Goal: Task Accomplishment & Management: Manage account settings

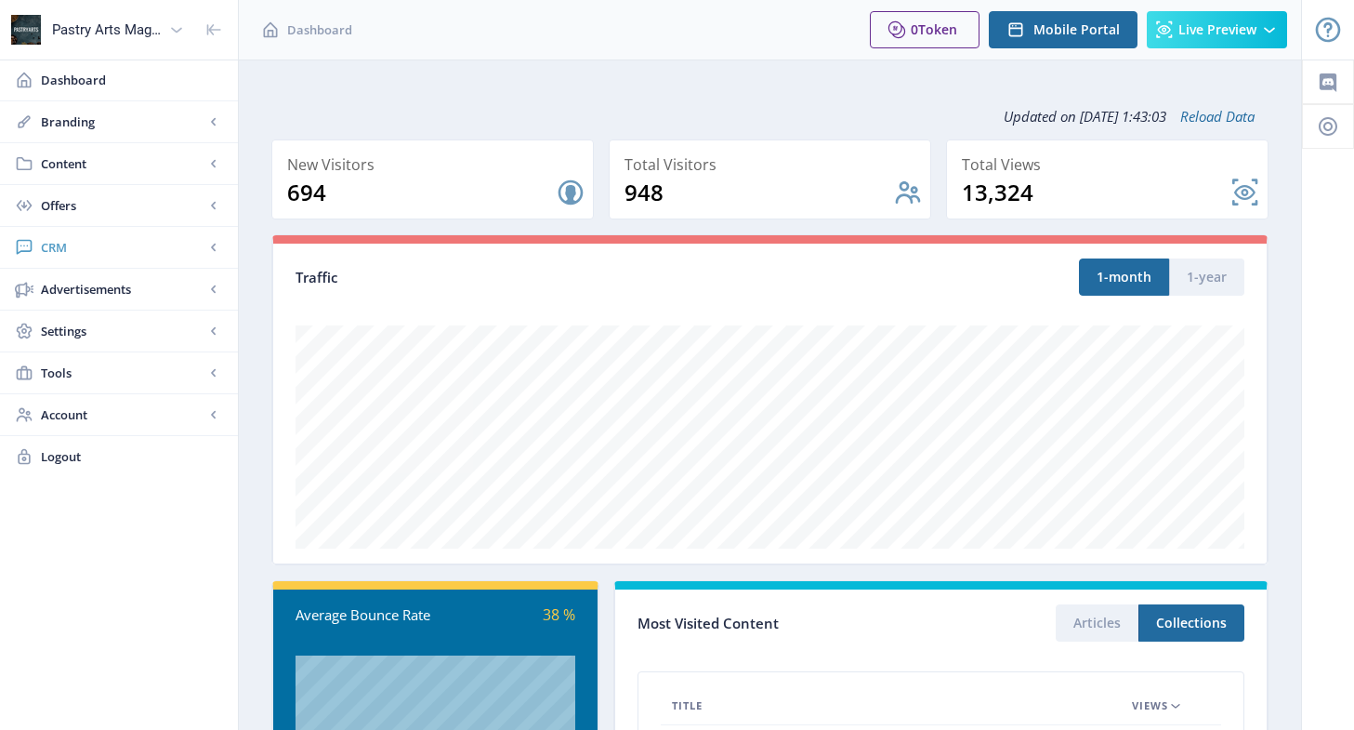
click at [75, 252] on span "CRM" at bounding box center [123, 247] width 164 height 19
click at [79, 275] on link "Readers" at bounding box center [119, 289] width 201 height 41
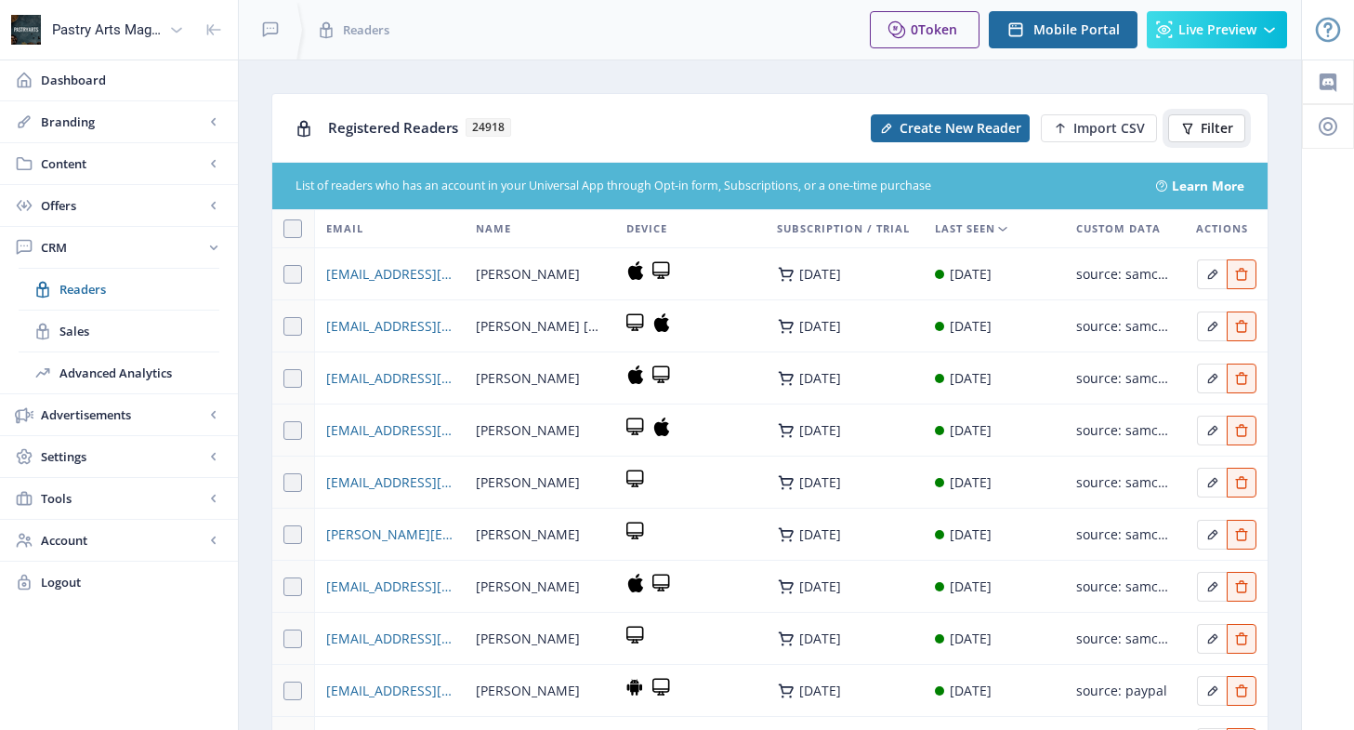
click at [1192, 129] on icon at bounding box center [1187, 128] width 15 height 15
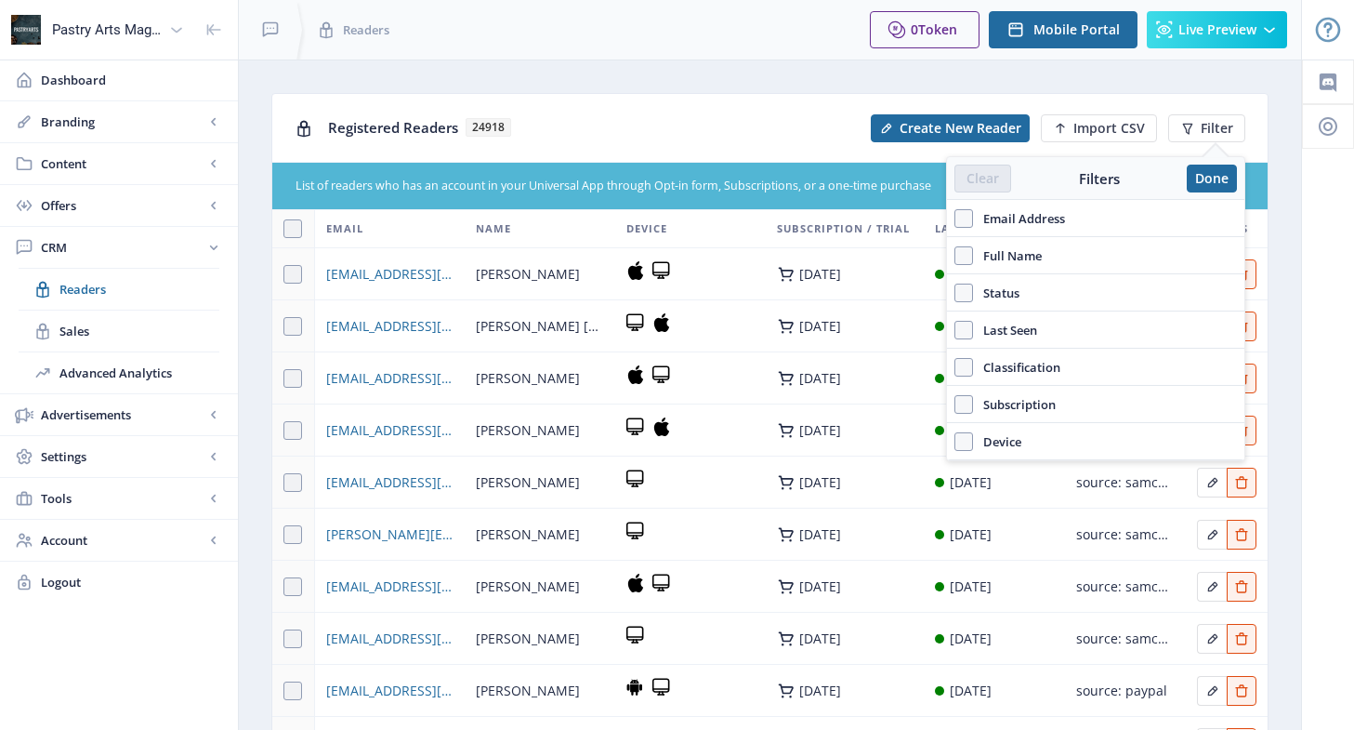
click at [1055, 212] on span "Email Address" at bounding box center [1019, 218] width 92 height 22
click at [955, 217] on input "Email Address" at bounding box center [954, 217] width 1 height 1
checkbox input "true"
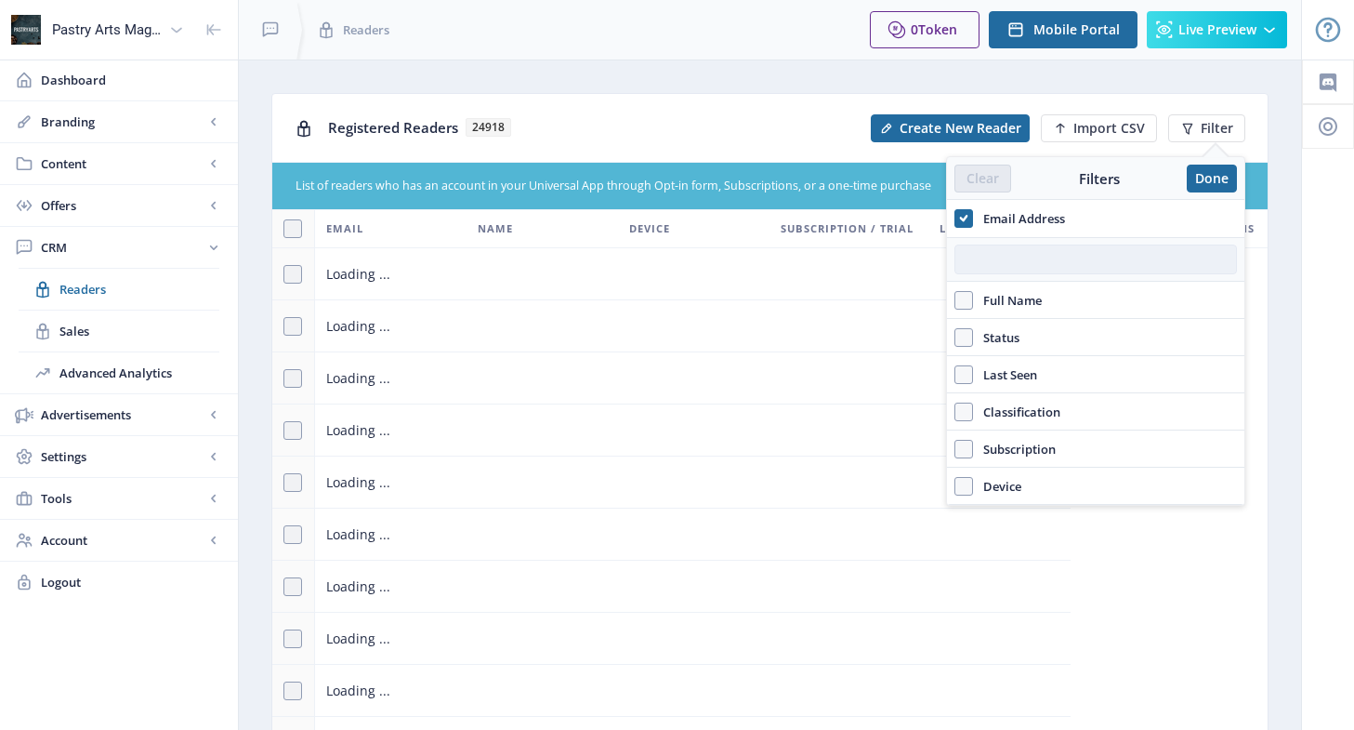
click at [1021, 256] on input "text" at bounding box center [1095, 259] width 283 height 30
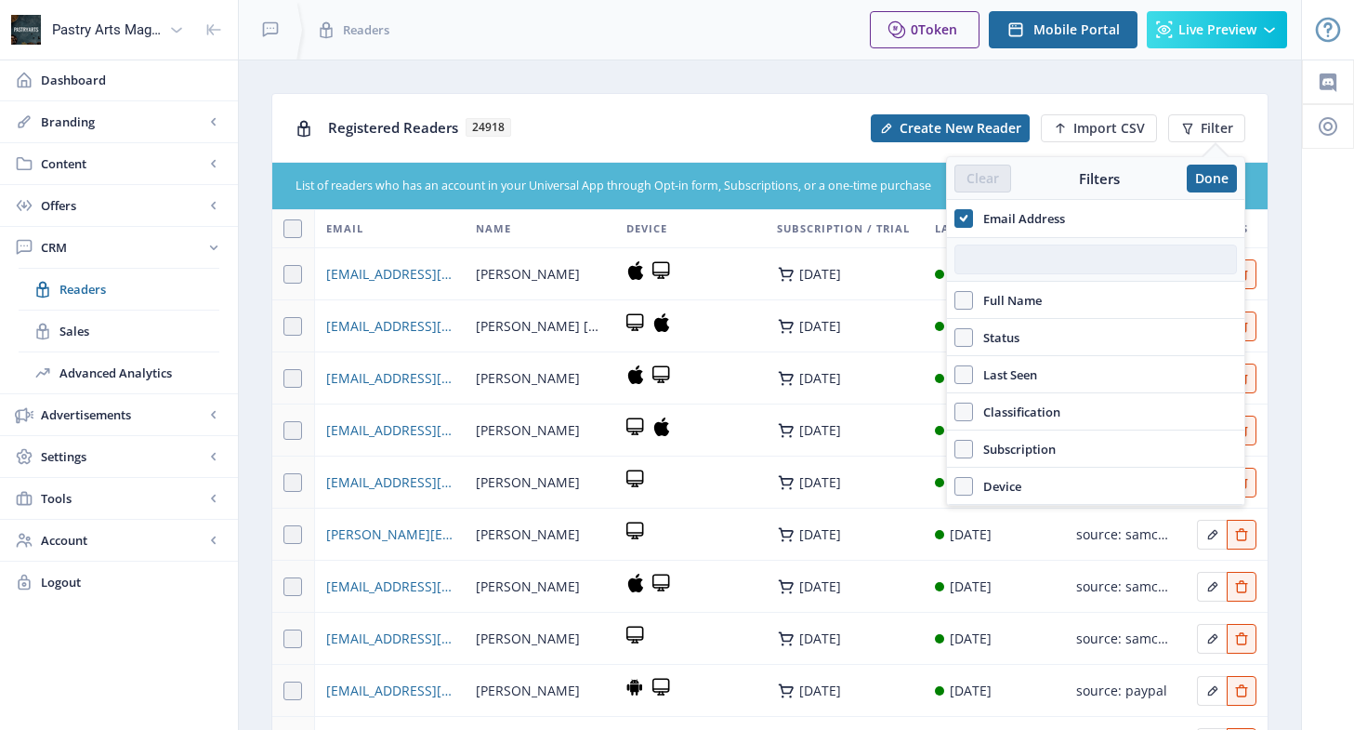
paste input "This is [US_STATE] from Pastry Arts Magazine. Regarding the recipe you submitte…"
type input "This is [US_STATE] from Pastry Arts Magazine. Regarding the recipe you submitte…"
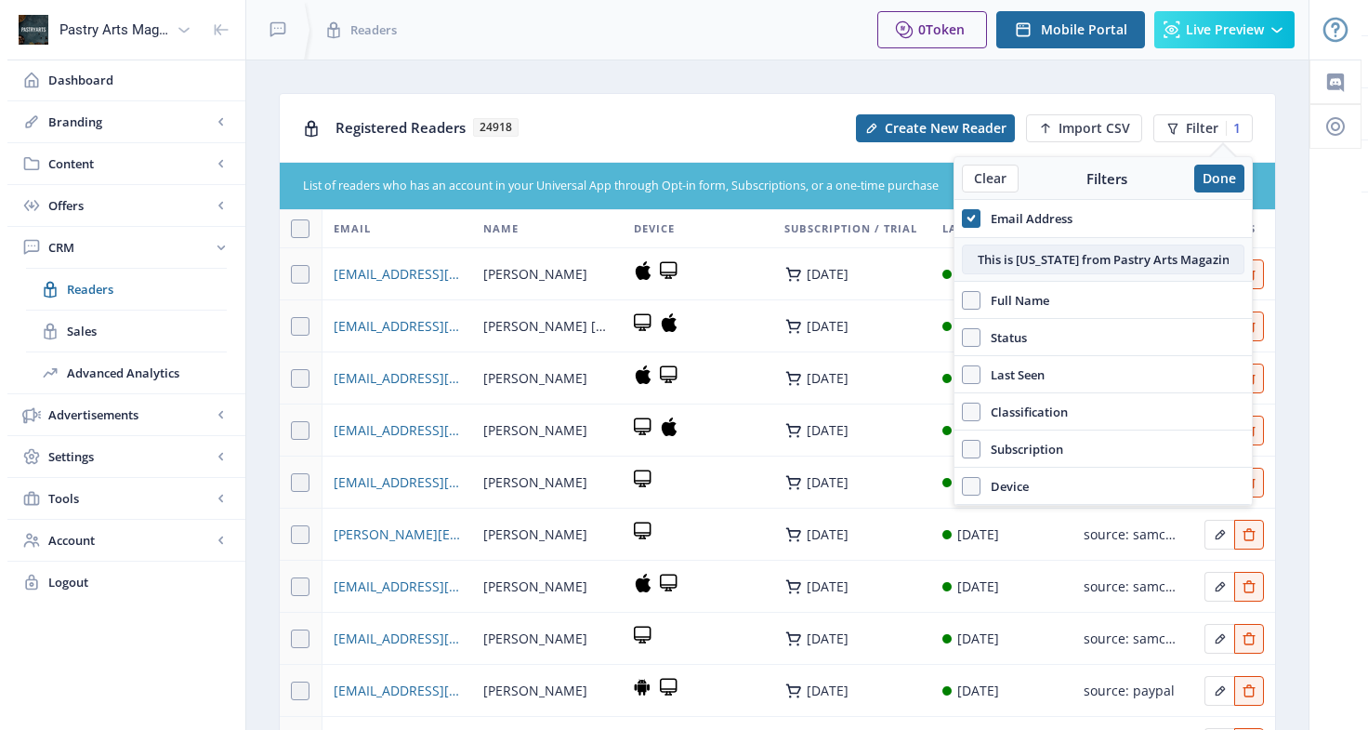
scroll to position [0, 1534]
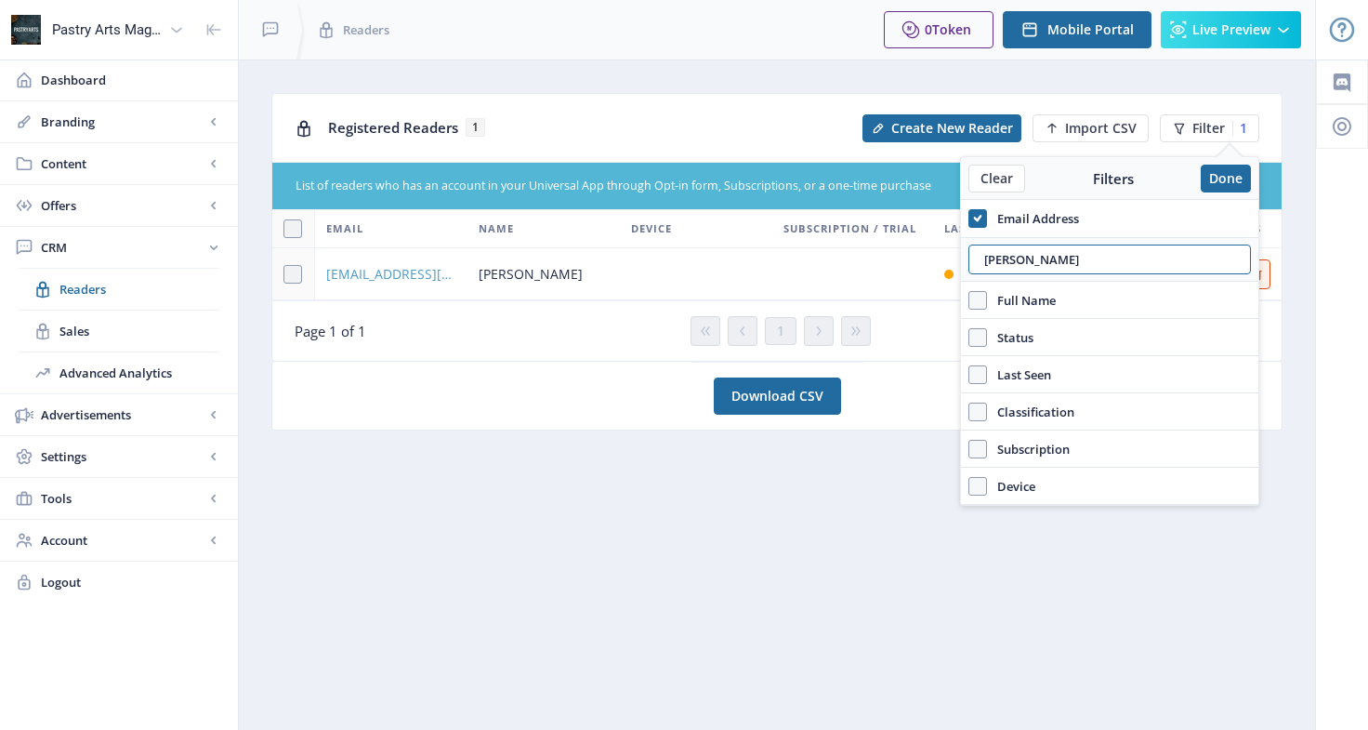
type input "[PERSON_NAME]"
click at [375, 270] on span "[EMAIL_ADDRESS][DOMAIN_NAME]" at bounding box center [391, 274] width 130 height 22
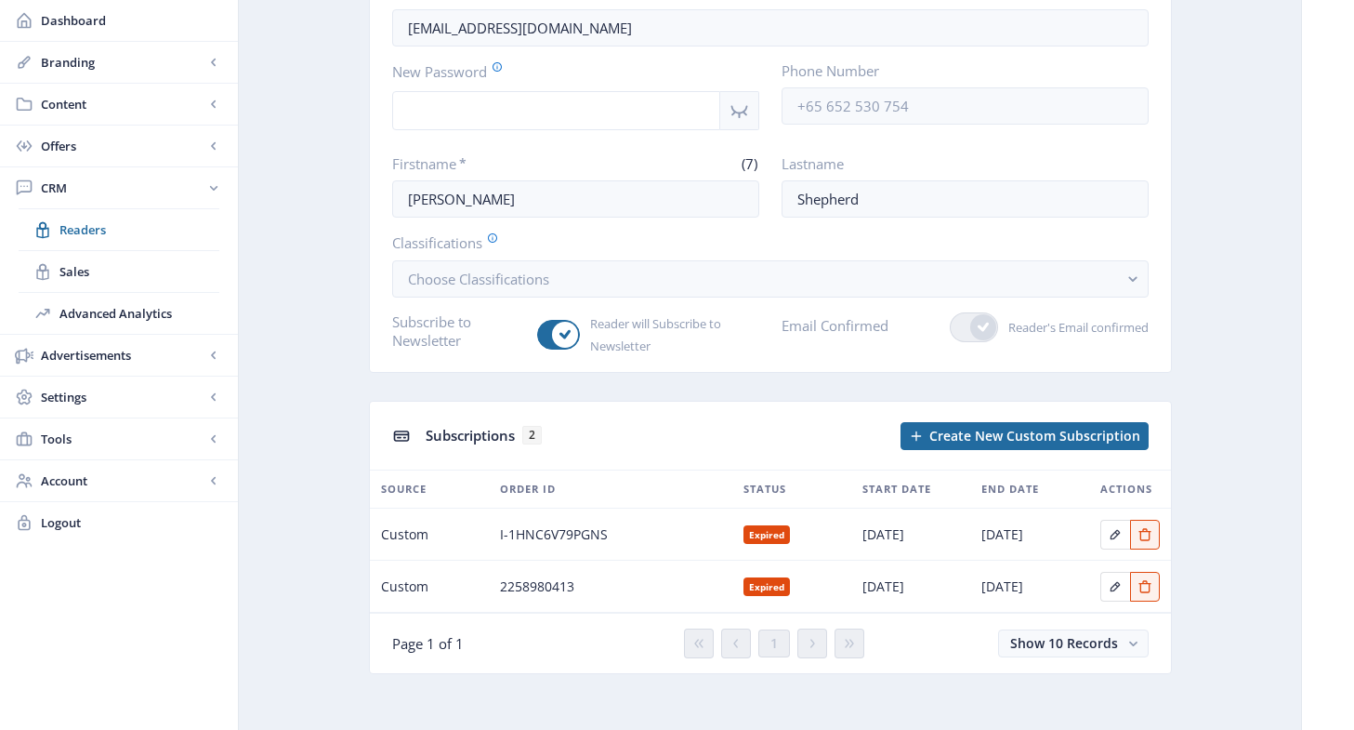
scroll to position [186, 0]
click at [1109, 531] on icon "Edit page" at bounding box center [1115, 533] width 15 height 15
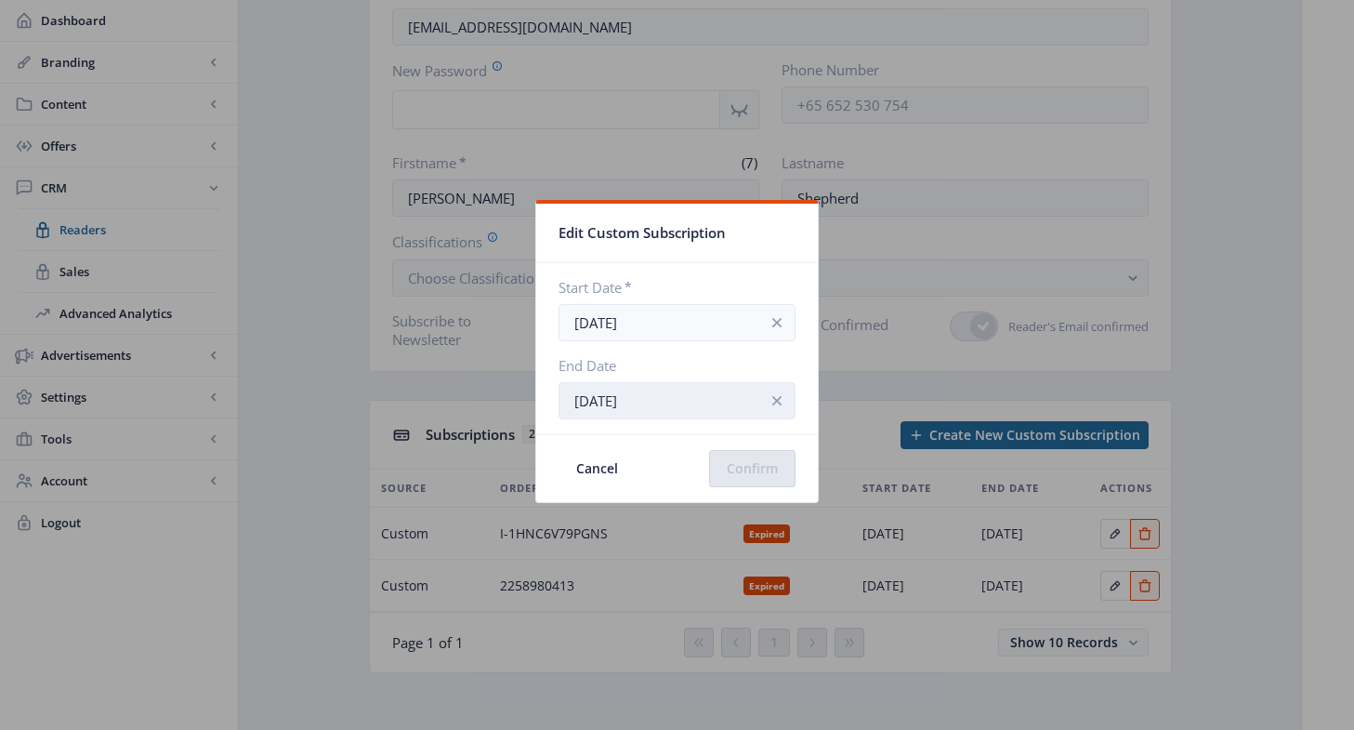
click at [614, 394] on input "[DATE]" at bounding box center [677, 400] width 237 height 37
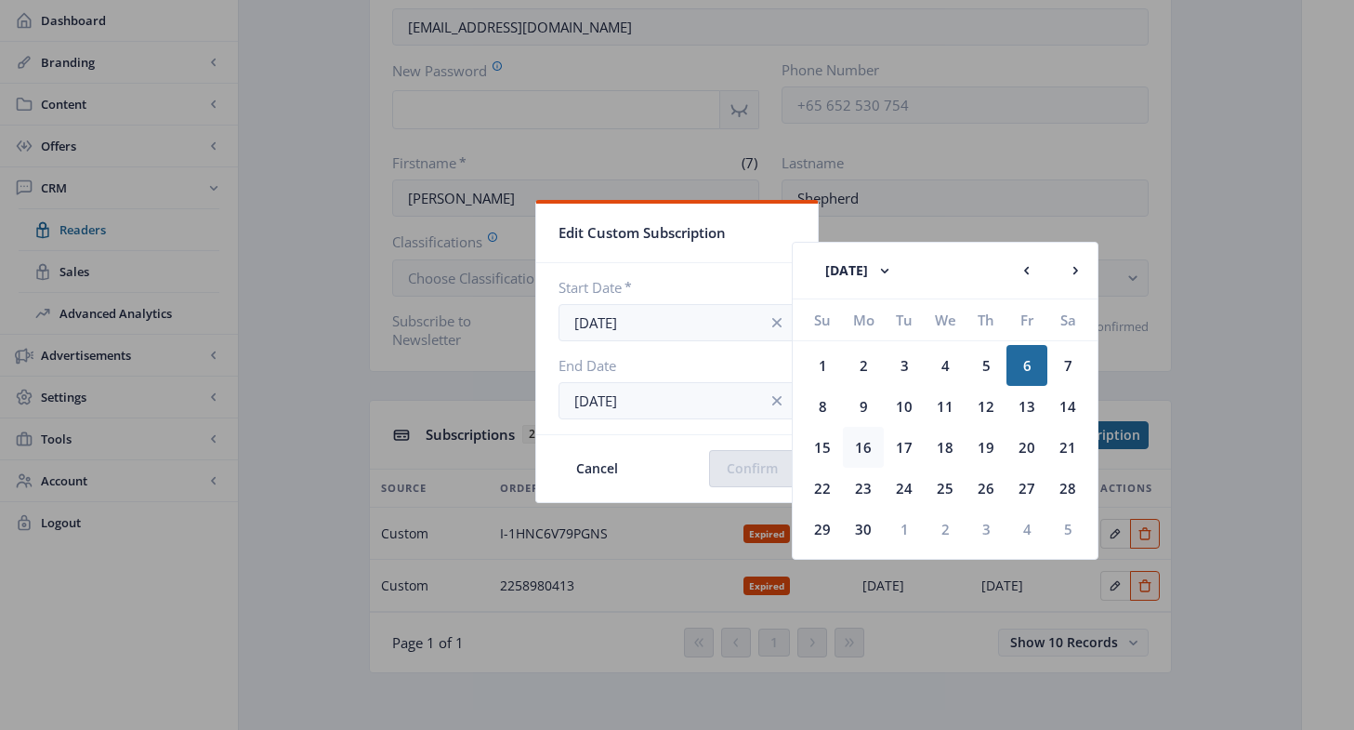
click at [869, 441] on div "16" at bounding box center [863, 447] width 41 height 41
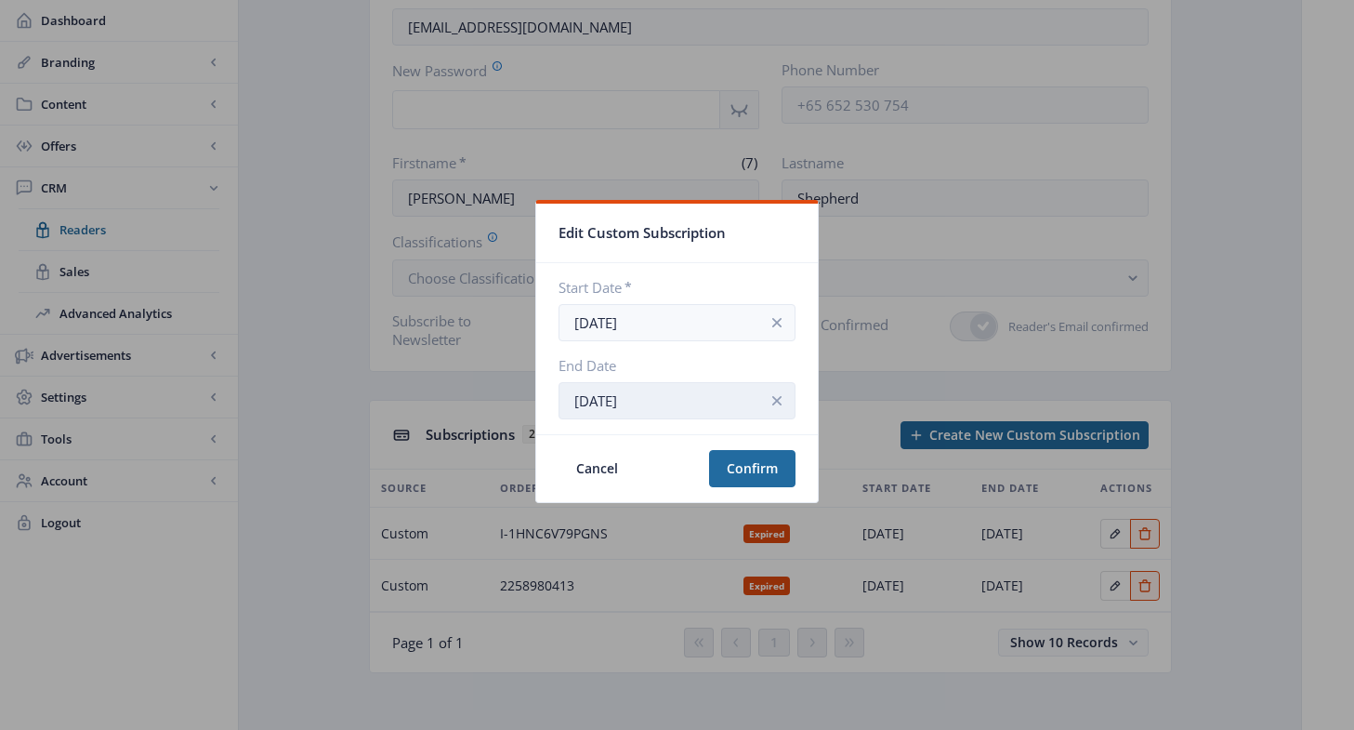
click at [677, 391] on input "[DATE]" at bounding box center [677, 400] width 237 height 37
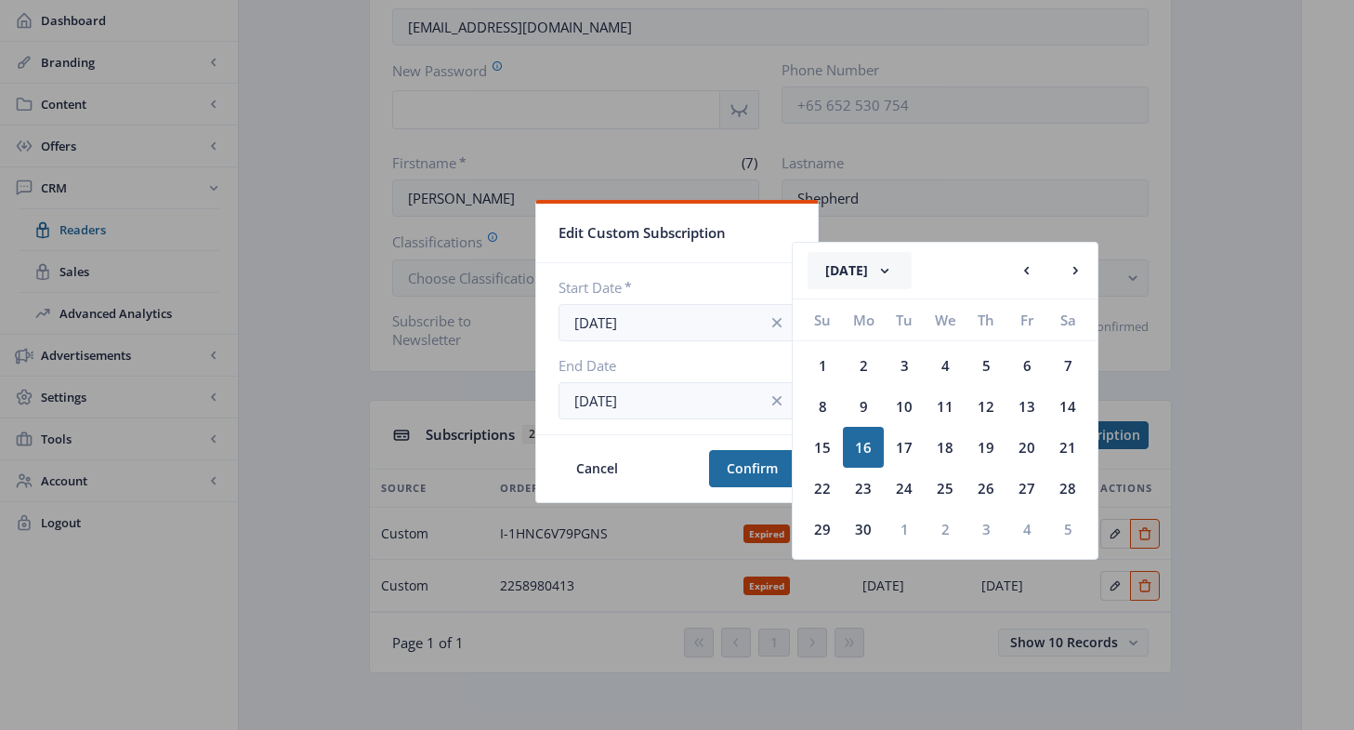
click at [894, 271] on rect at bounding box center [884, 270] width 19 height 19
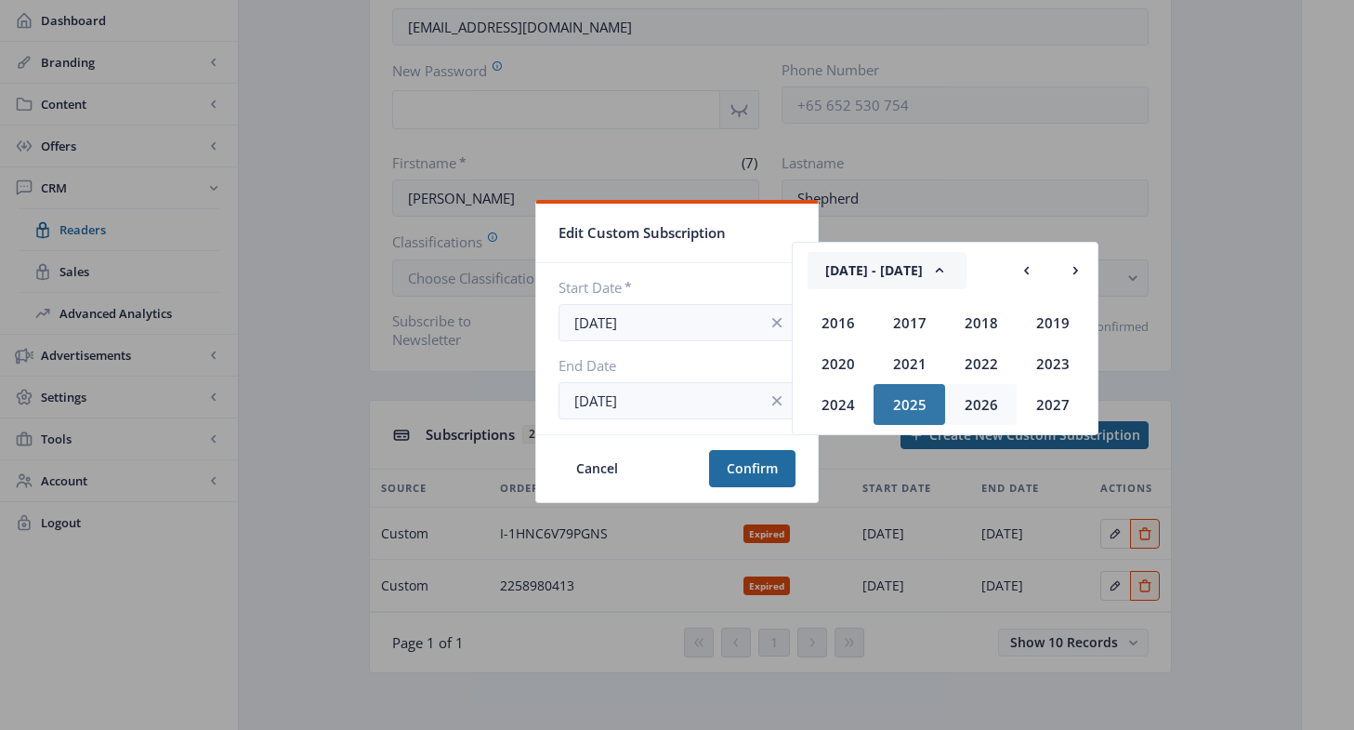
click at [975, 386] on div "2026" at bounding box center [981, 404] width 72 height 41
click at [918, 358] on div "Jun" at bounding box center [910, 363] width 72 height 41
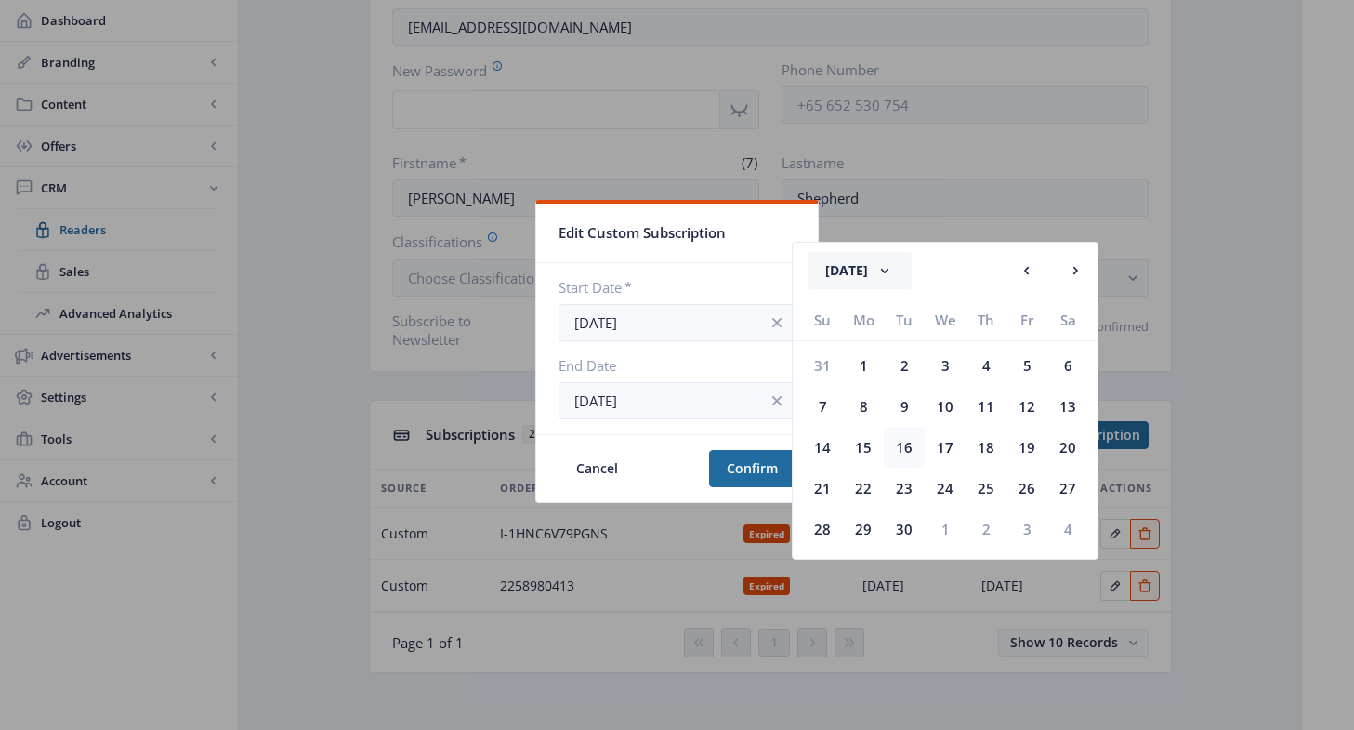
click at [907, 440] on div "16" at bounding box center [904, 447] width 41 height 41
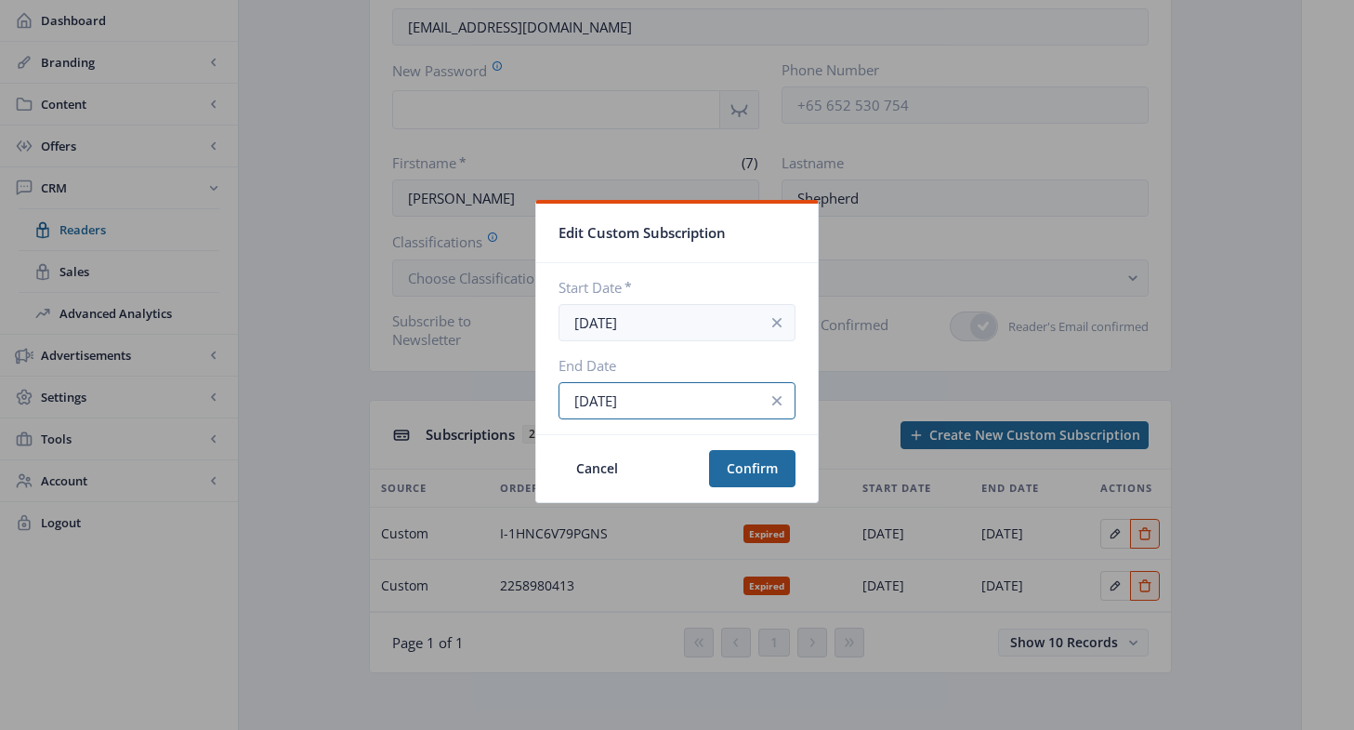
type input "[DATE]"
click at [734, 460] on button "Confirm" at bounding box center [752, 468] width 86 height 37
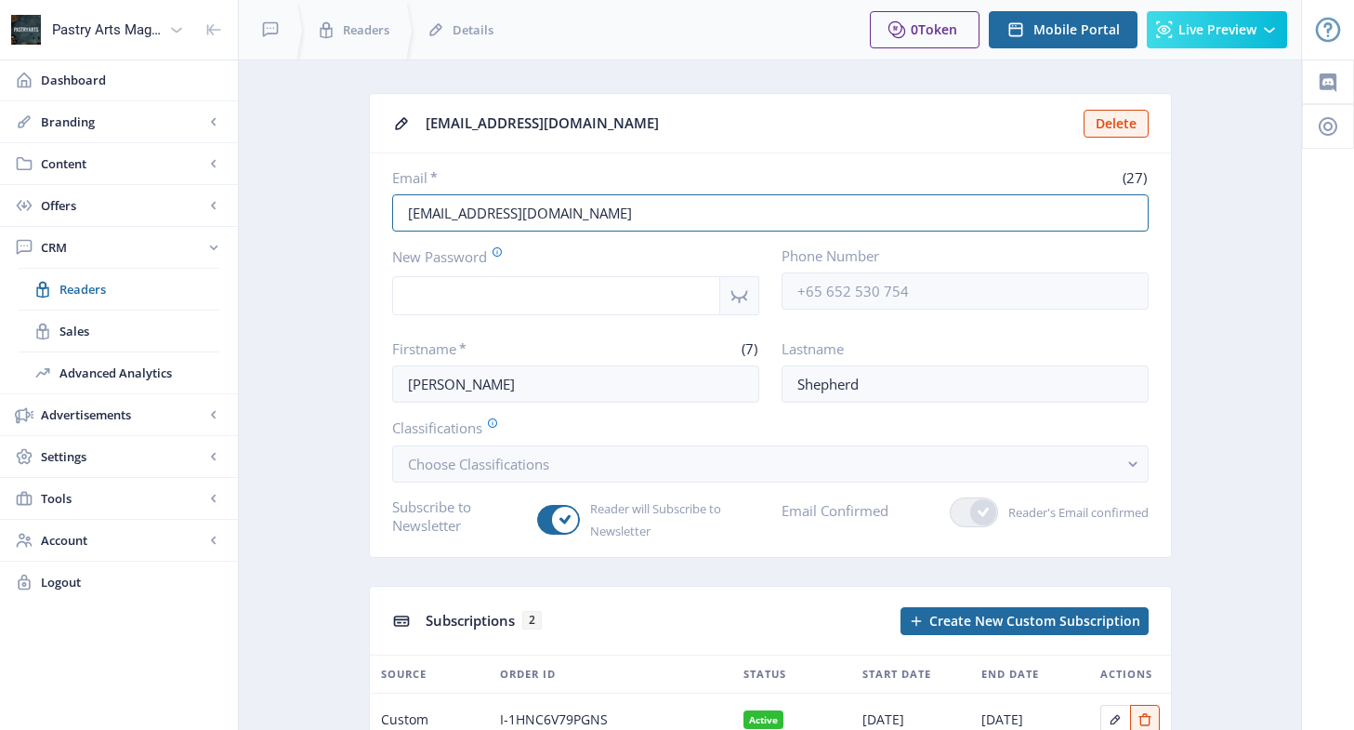
drag, startPoint x: 625, startPoint y: 211, endPoint x: 368, endPoint y: 211, distance: 257.4
click at [368, 211] on app-crm-reader "[EMAIL_ADDRESS][DOMAIN_NAME] Delete Email * (27) [EMAIL_ADDRESS][DOMAIN_NAME] N…" at bounding box center [769, 490] width 997 height 794
paste input "text"
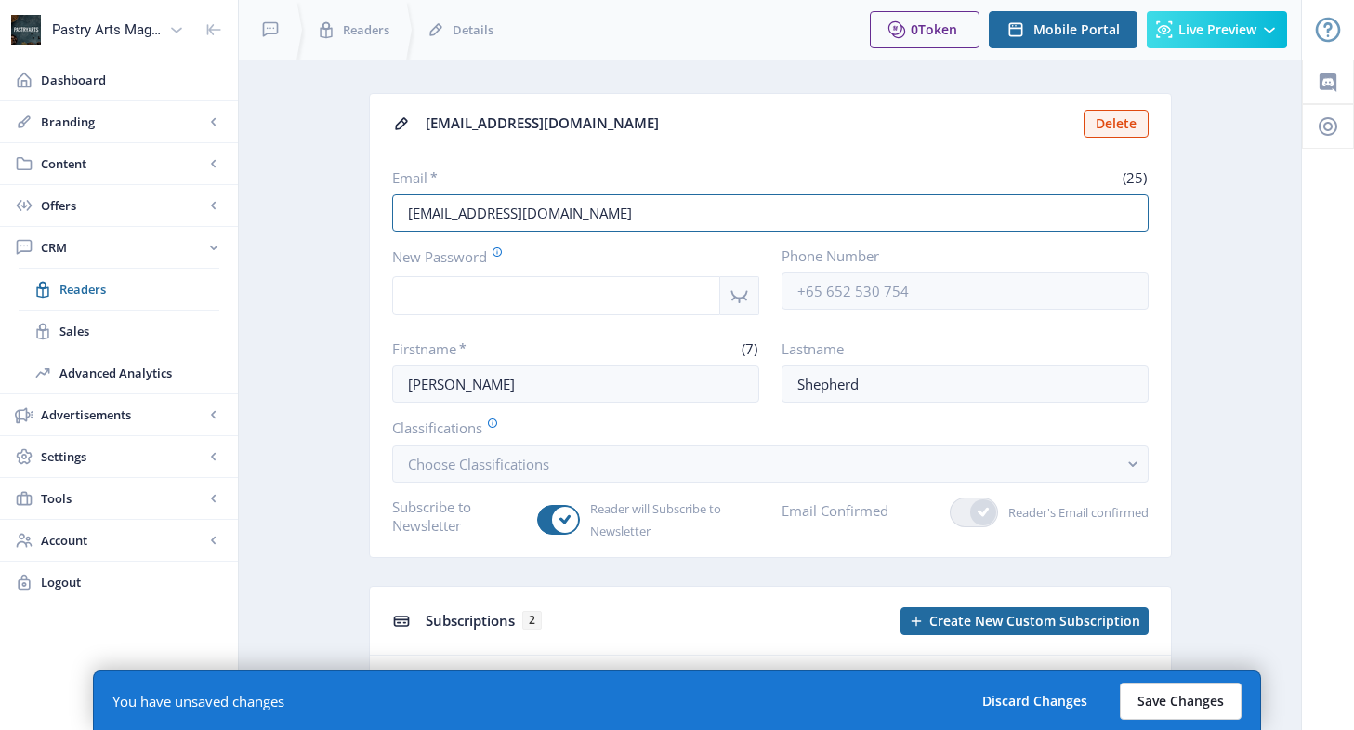
type input "[EMAIL_ADDRESS][DOMAIN_NAME]"
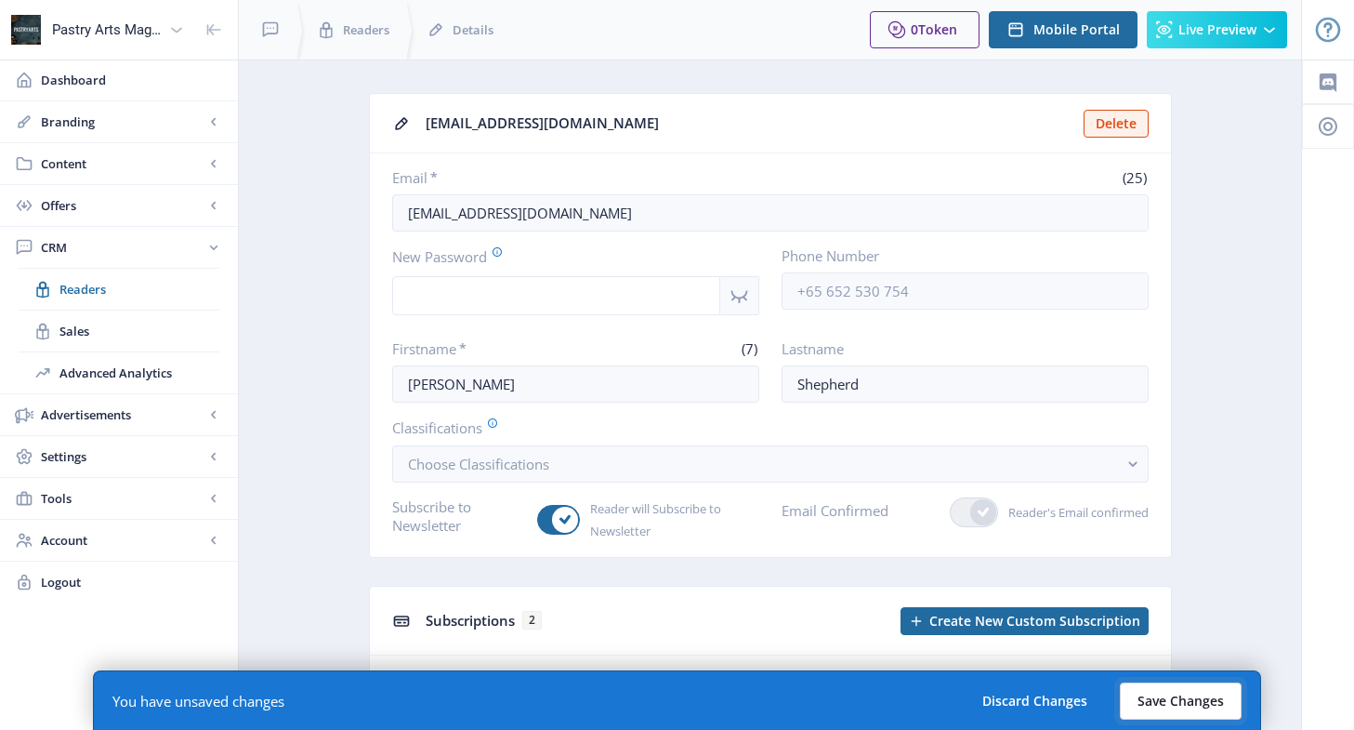
click at [1179, 693] on button "Save Changes" at bounding box center [1181, 700] width 122 height 37
click at [740, 290] on icon "Show password" at bounding box center [739, 295] width 23 height 22
click at [1207, 691] on button "Save Changes" at bounding box center [1181, 700] width 122 height 37
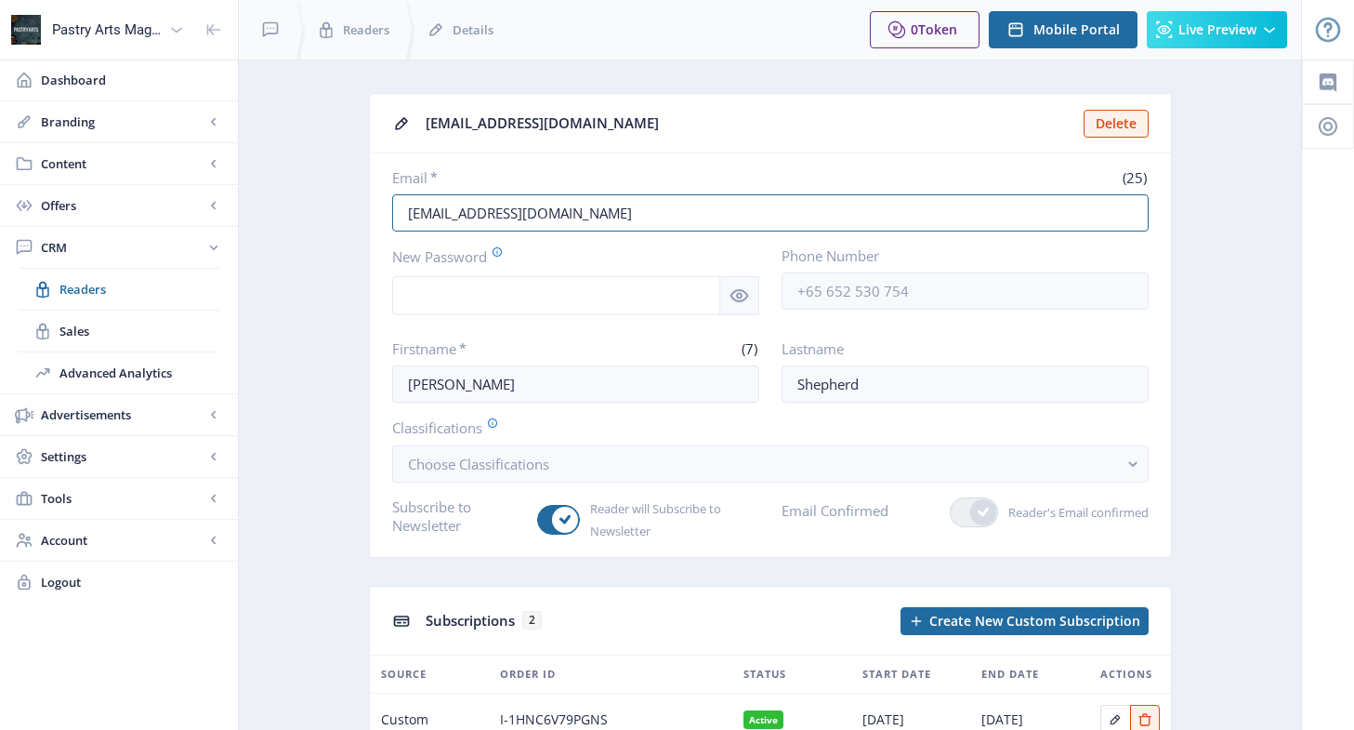
drag, startPoint x: 622, startPoint y: 222, endPoint x: 359, endPoint y: 205, distance: 263.5
click at [359, 205] on app-crm-reader "[EMAIL_ADDRESS][DOMAIN_NAME] Delete Email * (25) [EMAIL_ADDRESS][DOMAIN_NAME] N…" at bounding box center [769, 490] width 997 height 794
